Goal: Information Seeking & Learning: Learn about a topic

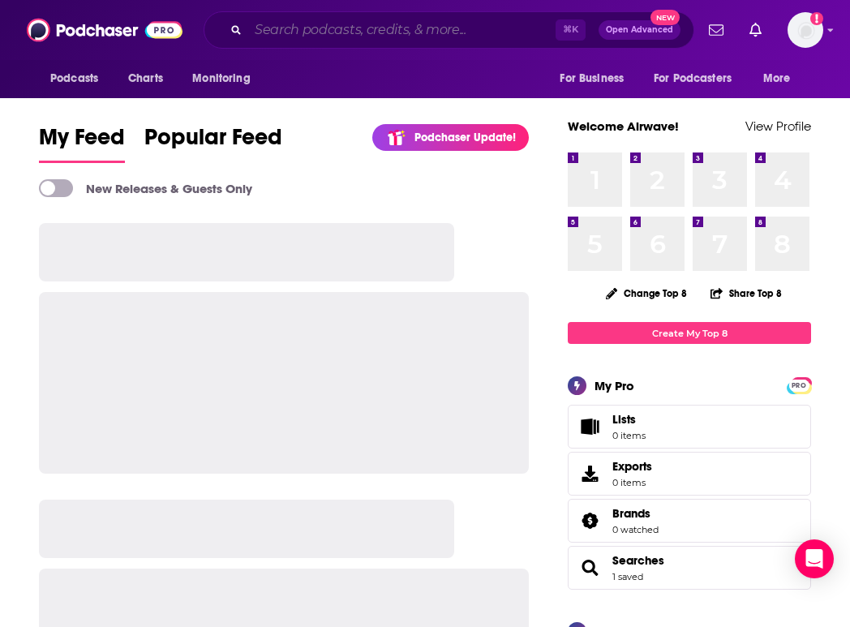
click at [370, 36] on input "Search podcasts, credits, & more..." at bounding box center [401, 30] width 307 height 26
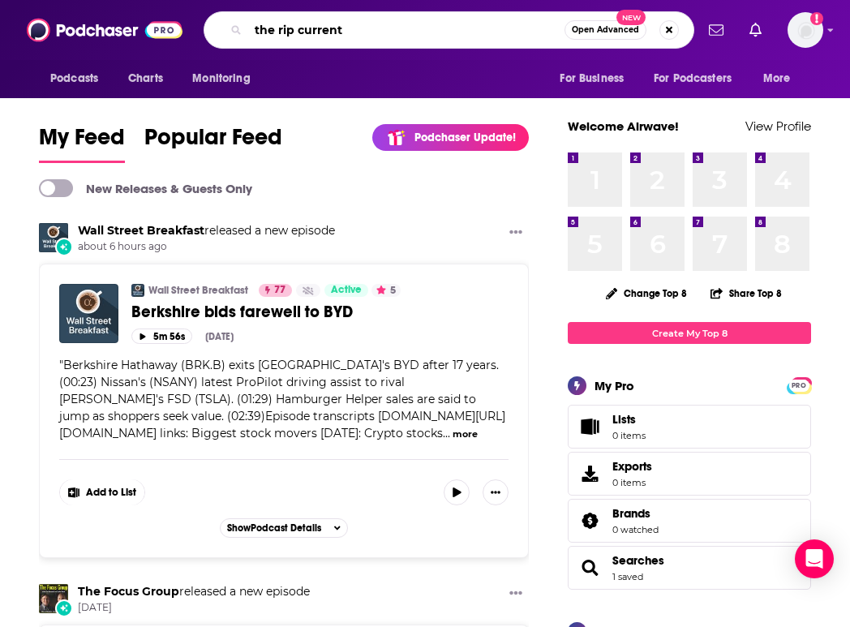
type input "the rip current"
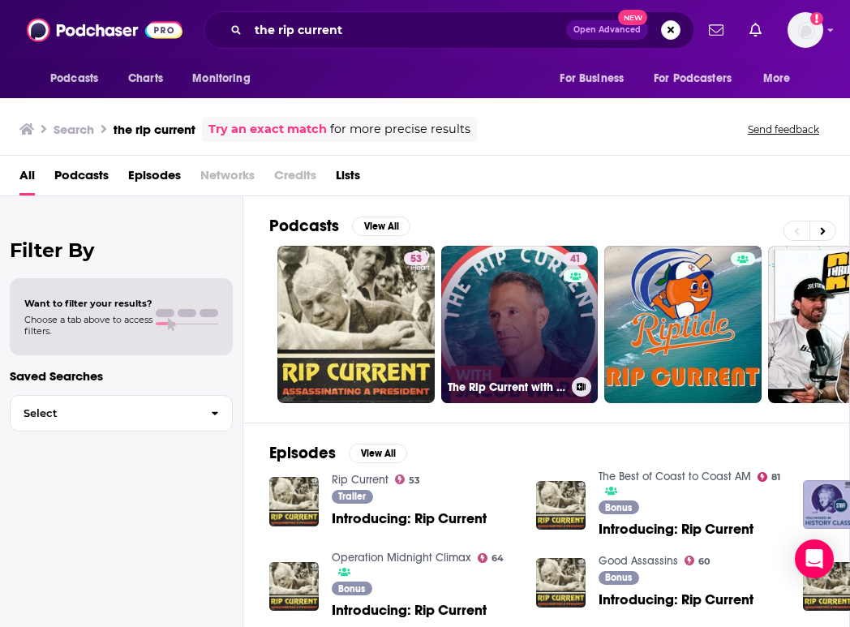
click at [526, 329] on link "41 The Rip Current with [PERSON_NAME]" at bounding box center [519, 324] width 157 height 157
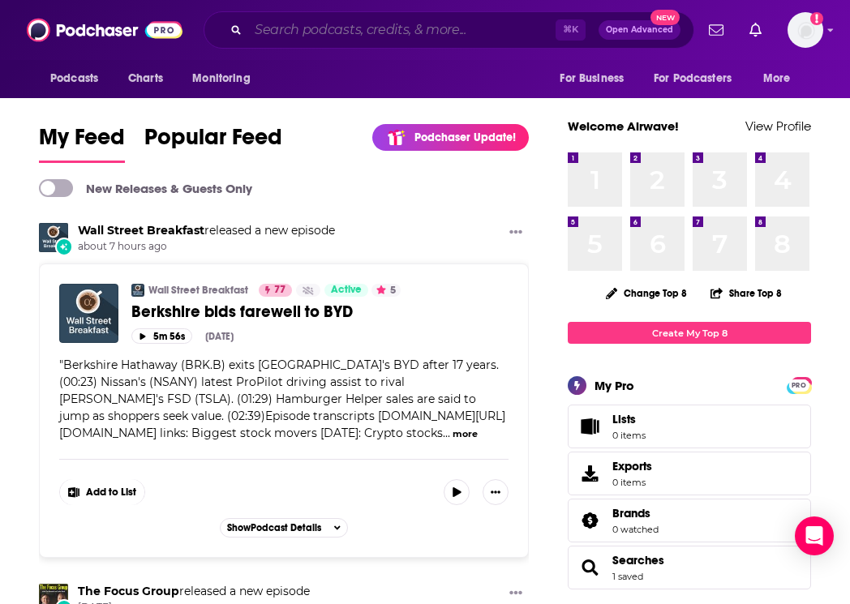
click at [369, 34] on input "Search podcasts, credits, & more..." at bounding box center [401, 30] width 307 height 26
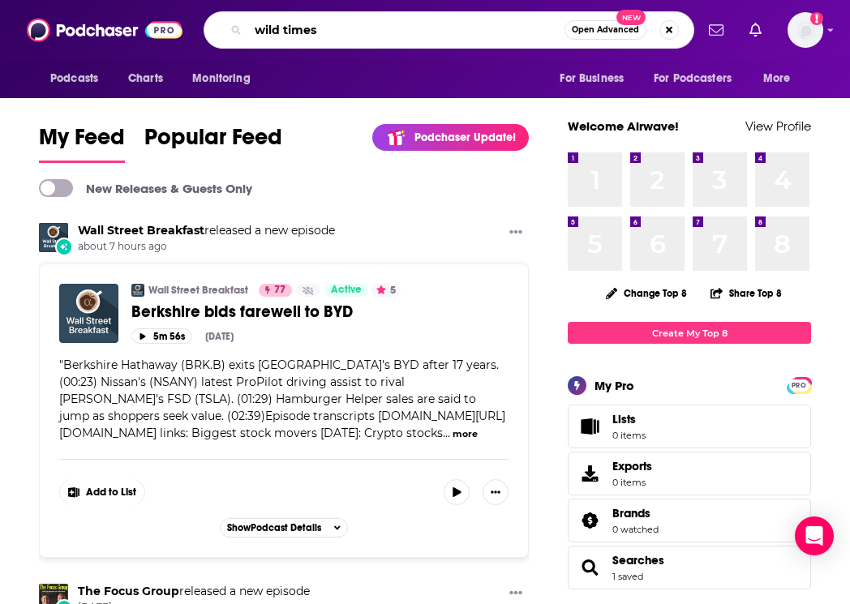
type input "wild times"
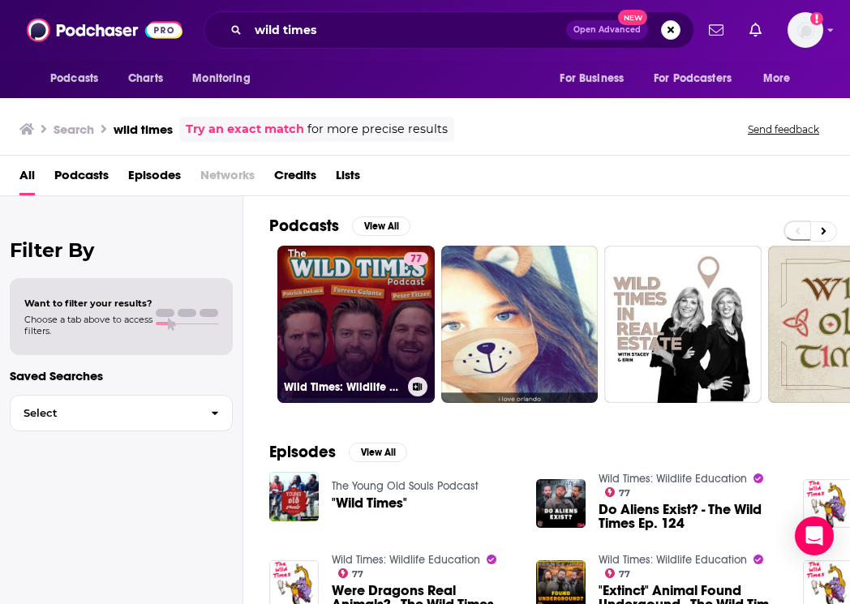
click at [363, 310] on link "77 Wild Times: Wildlife Education" at bounding box center [355, 324] width 157 height 157
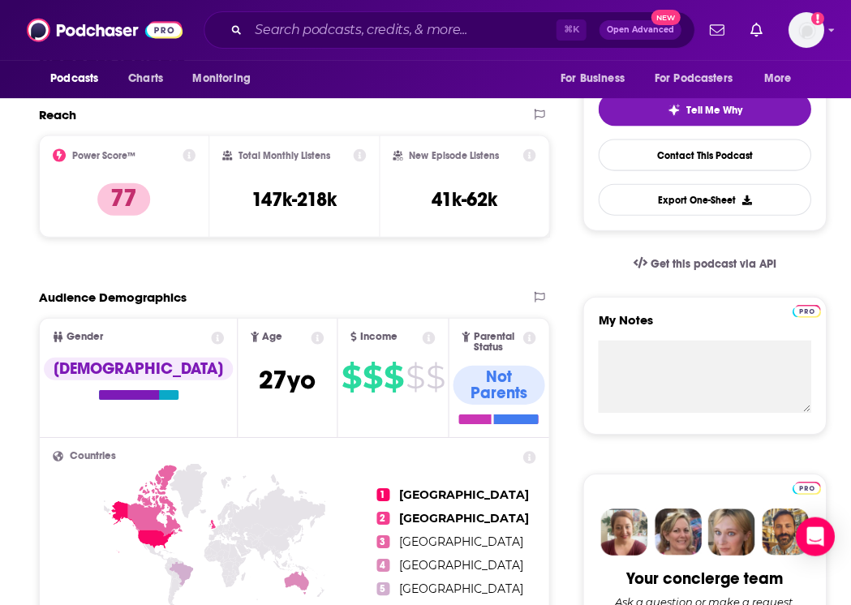
scroll to position [324, 0]
